Goal: Information Seeking & Learning: Check status

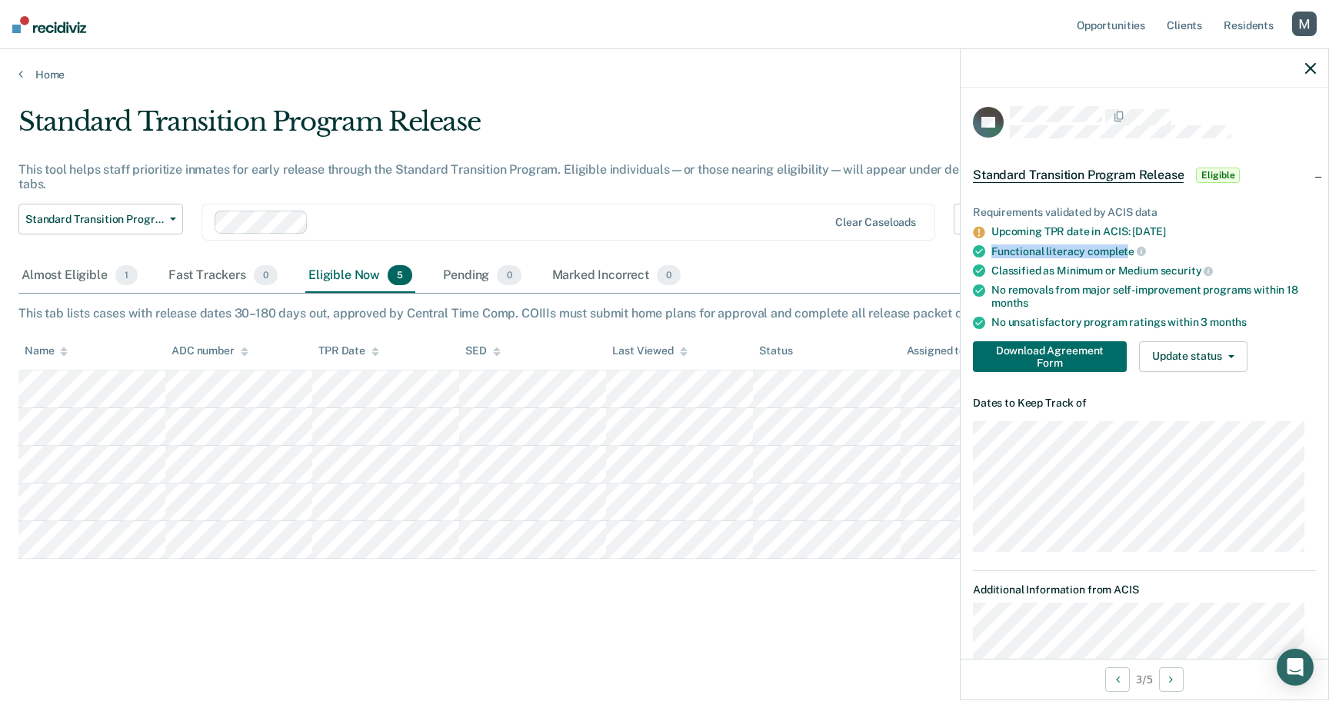
click at [1104, 252] on span "complete" at bounding box center [1116, 251] width 58 height 12
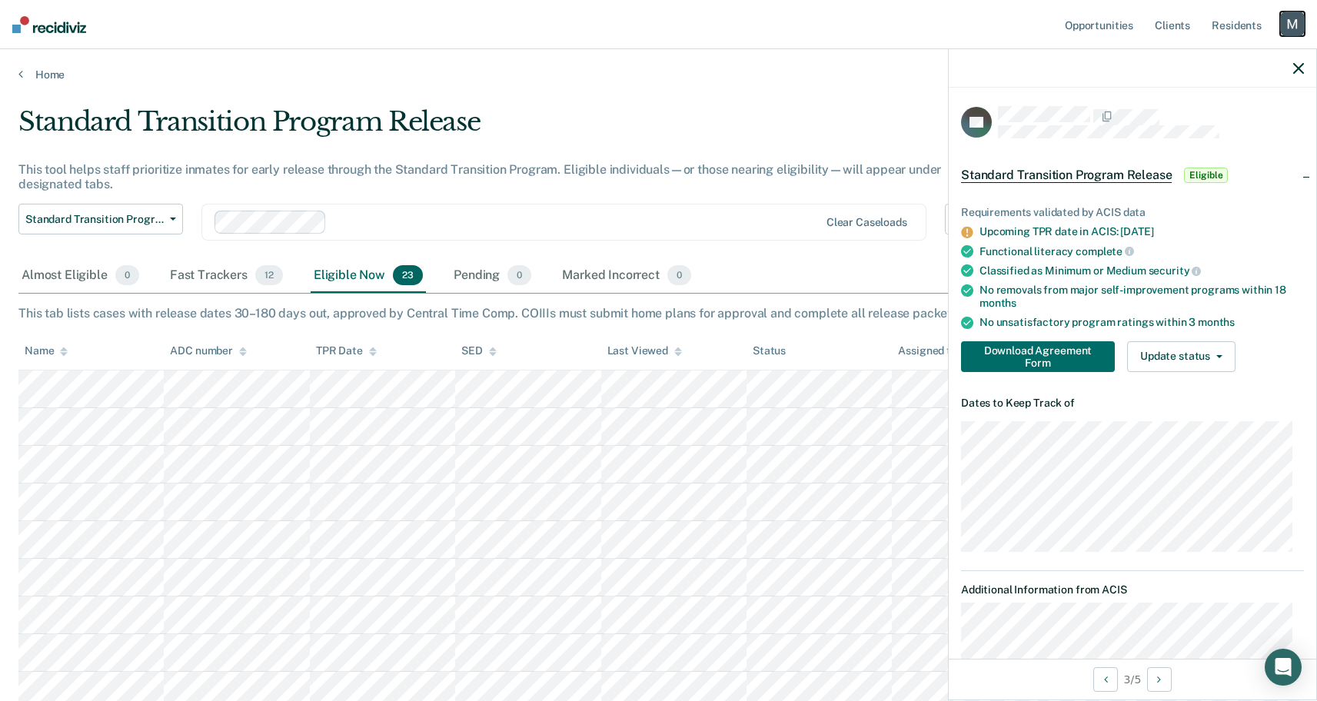
click at [1296, 27] on div "button" at bounding box center [1292, 24] width 25 height 25
click at [1199, 97] on link "Log Out" at bounding box center [1231, 101] width 124 height 13
